Goal: Find specific page/section: Find specific page/section

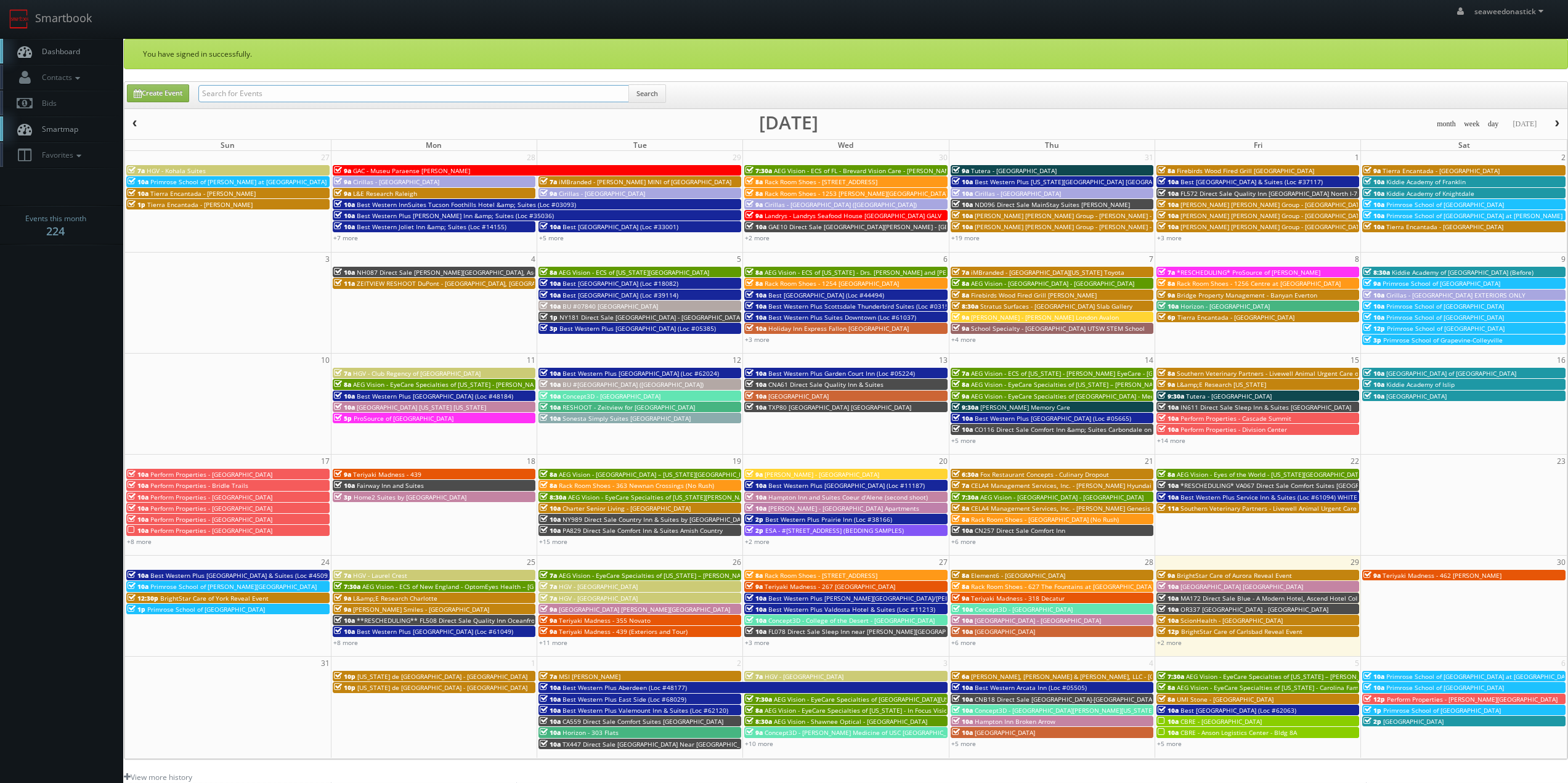
click at [355, 91] on input "text" at bounding box center [413, 93] width 430 height 17
paste input "Culinary Dropout"
type input "Culinary Dropout"
click at [647, 93] on button "Search" at bounding box center [647, 94] width 38 height 19
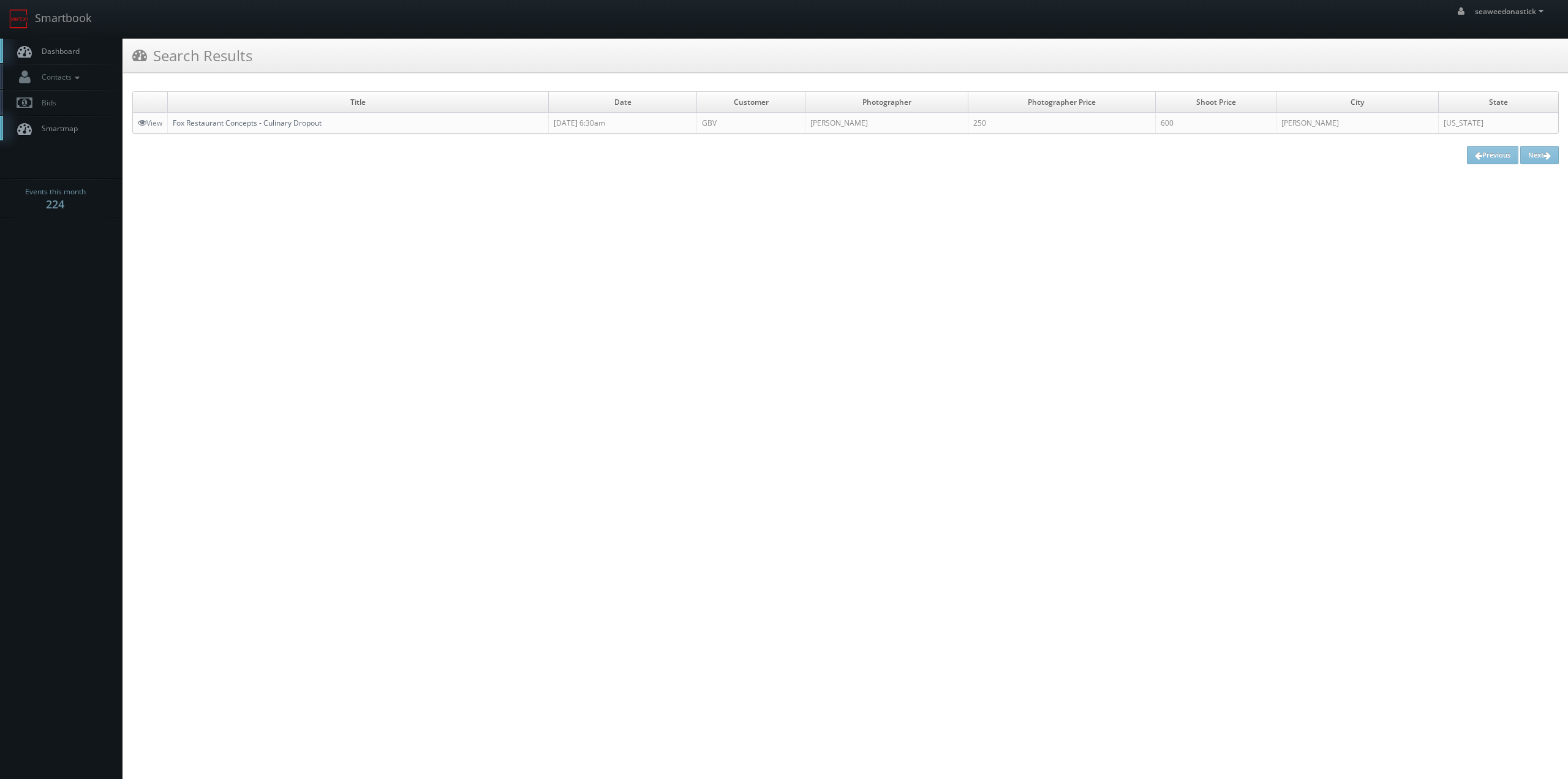
click at [296, 125] on link "Fox Restaurant Concepts - Culinary Dropout" at bounding box center [247, 123] width 149 height 11
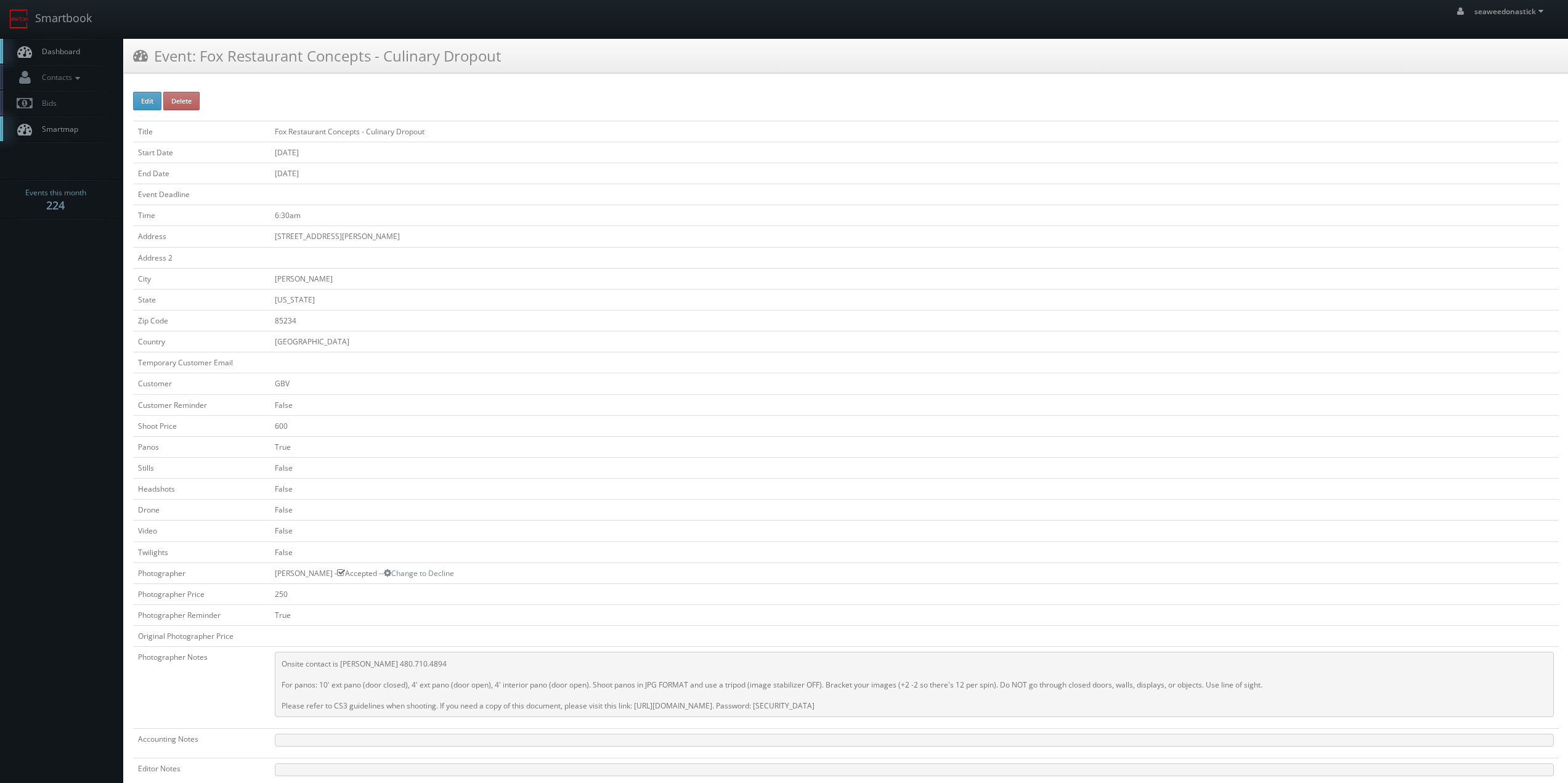
click at [40, 58] on link "Dashboard" at bounding box center [61, 51] width 123 height 25
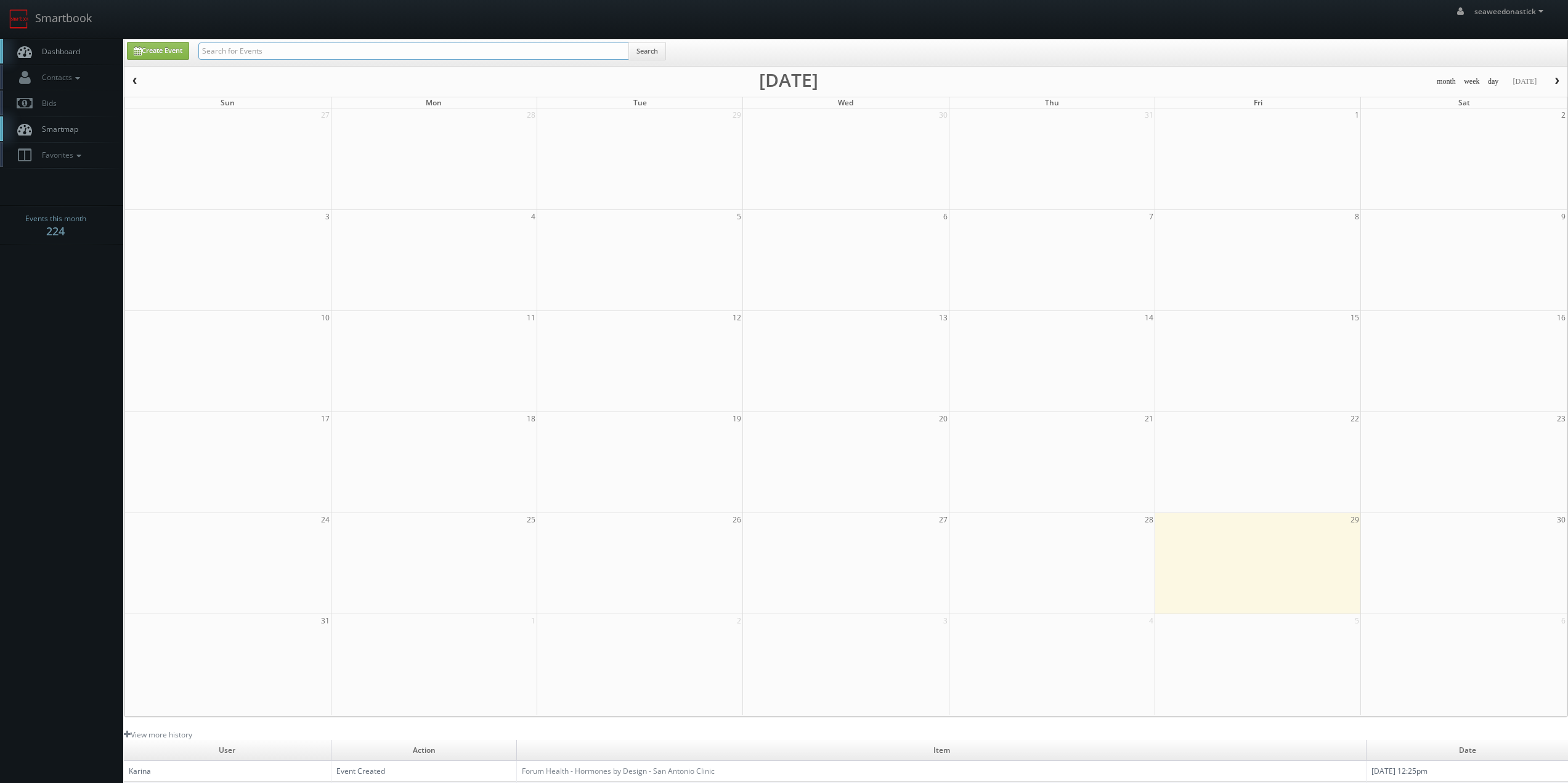
click at [341, 50] on input "text" at bounding box center [413, 50] width 430 height 17
paste input "[GEOGRAPHIC_DATA]"
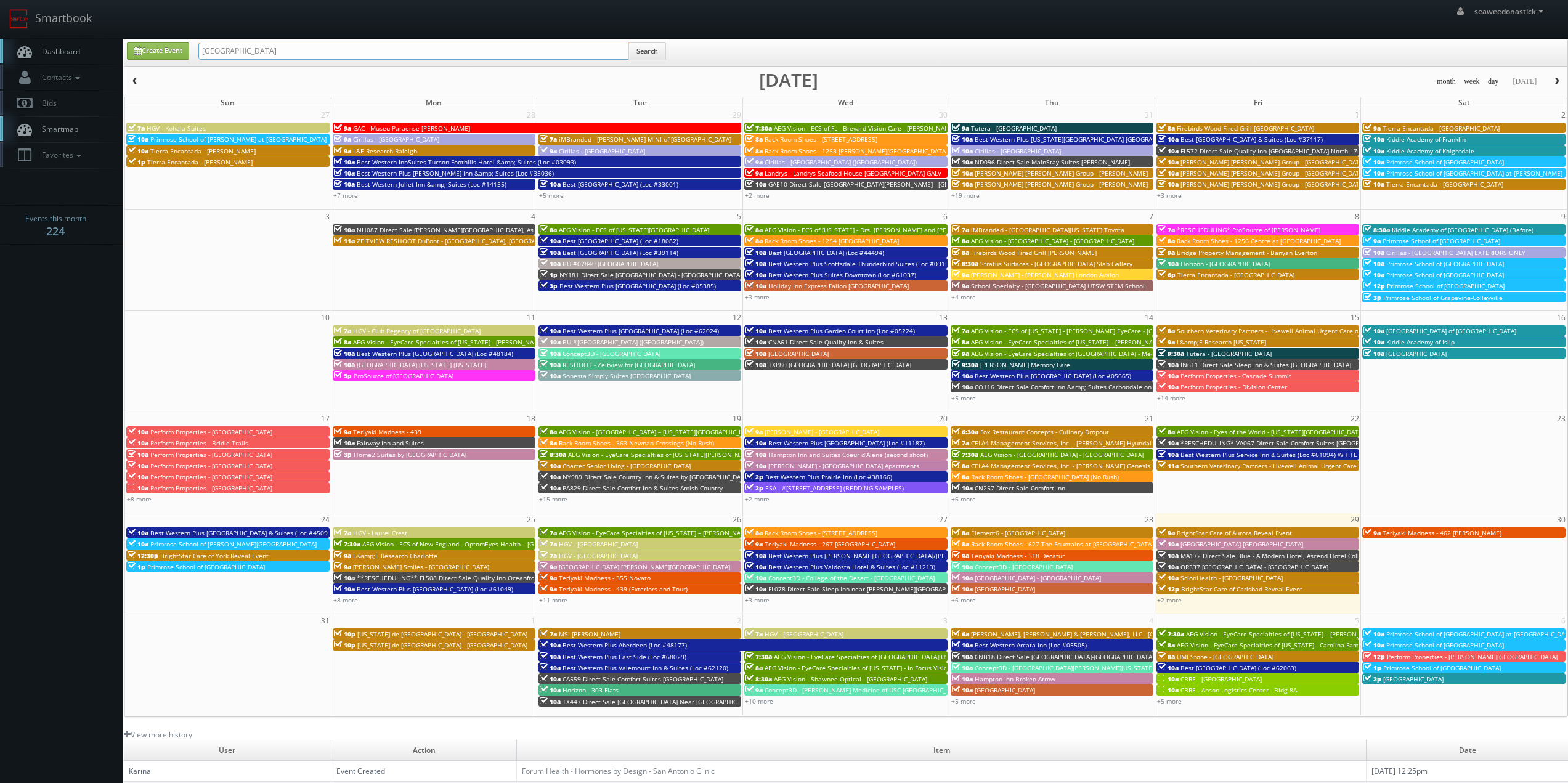
type input "[GEOGRAPHIC_DATA]"
click at [650, 50] on button "Search" at bounding box center [647, 51] width 38 height 19
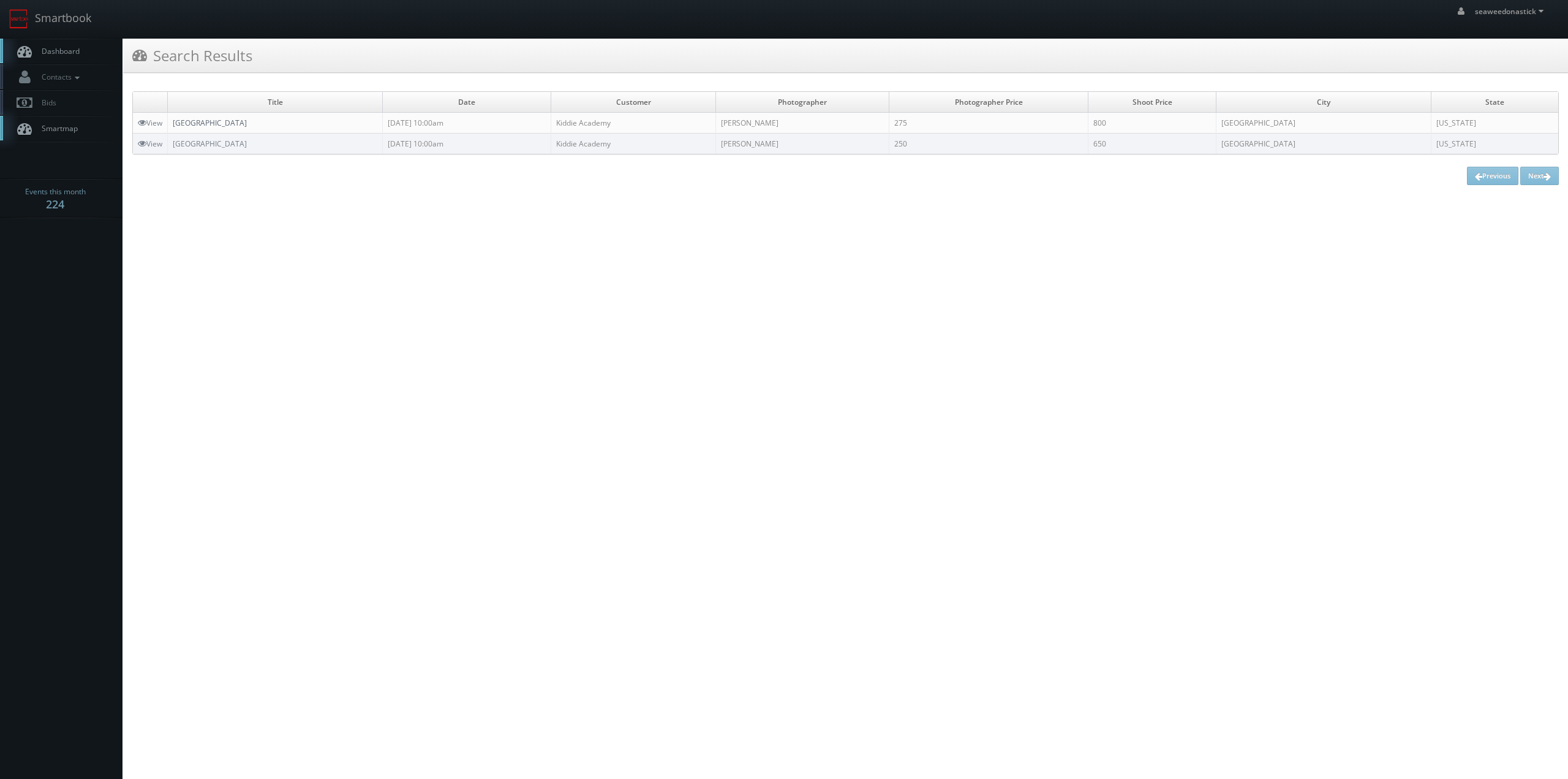
click at [228, 123] on link "[GEOGRAPHIC_DATA]" at bounding box center [209, 123] width 74 height 11
